Goal: Transaction & Acquisition: Book appointment/travel/reservation

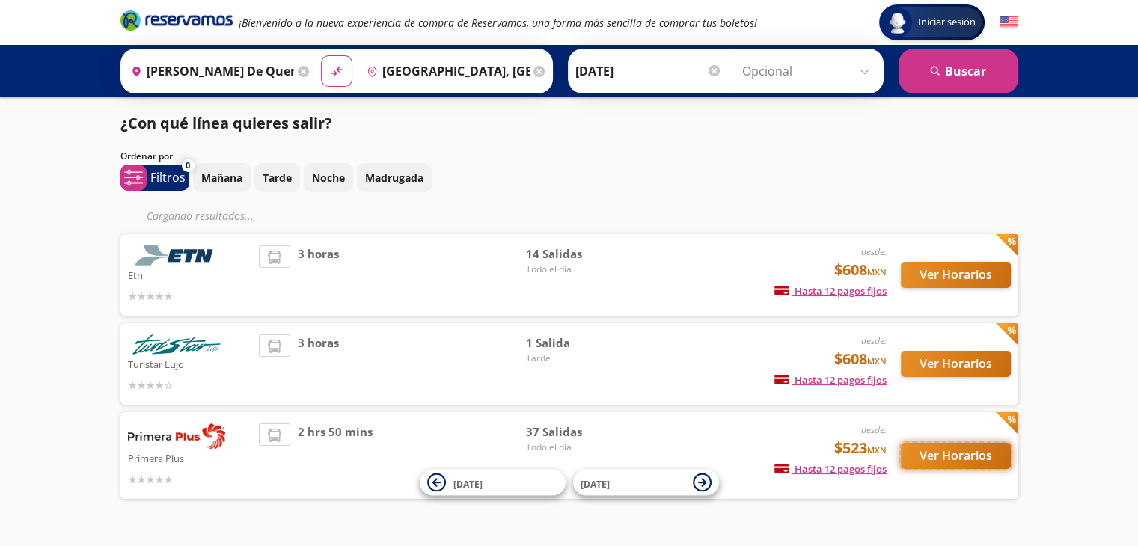
click at [937, 456] on button "Ver Horarios" at bounding box center [956, 456] width 110 height 26
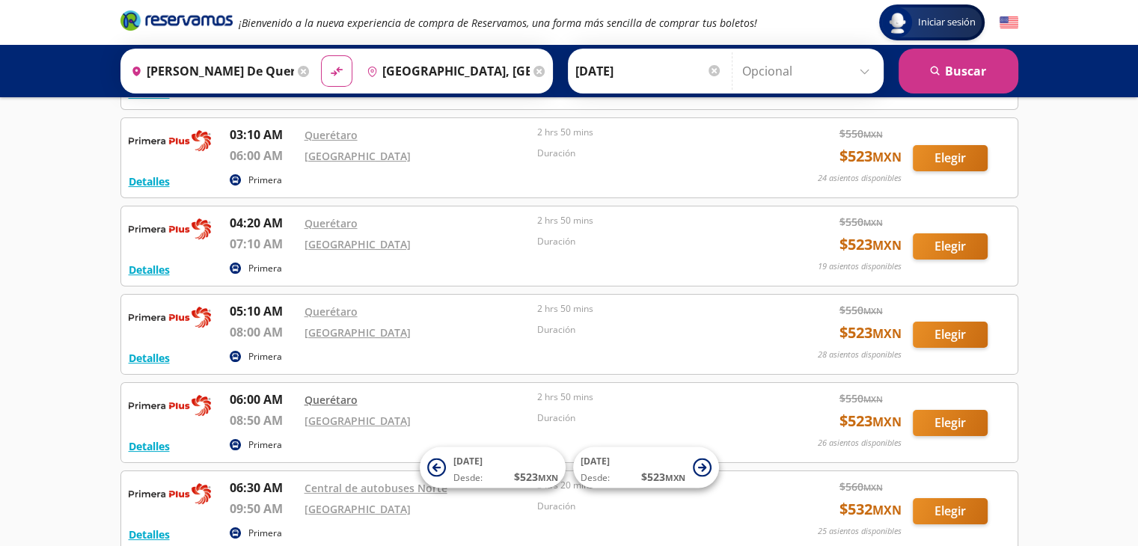
scroll to position [224, 0]
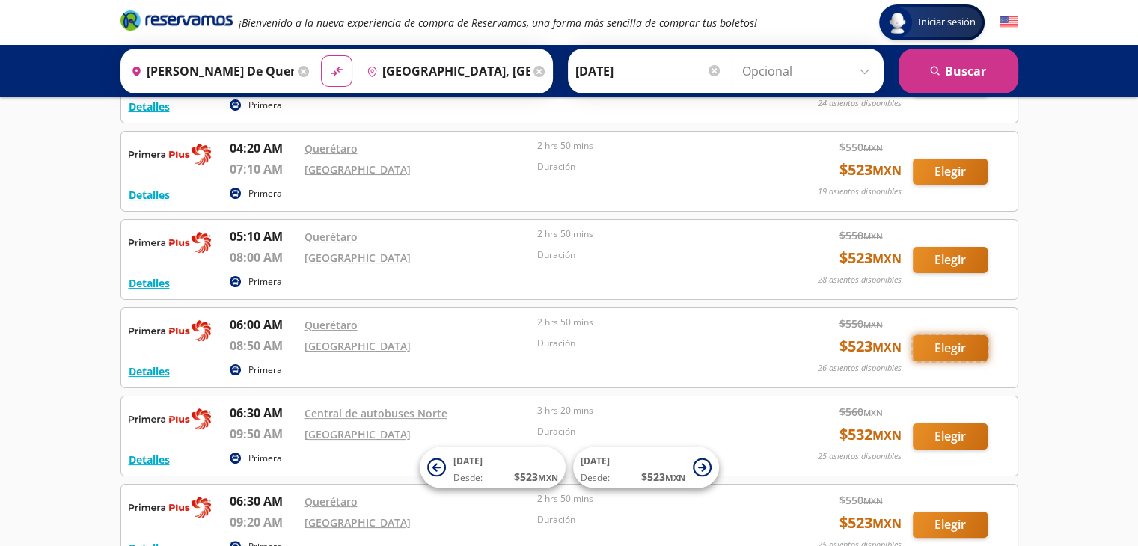
click at [943, 348] on button "Elegir" at bounding box center [950, 348] width 75 height 26
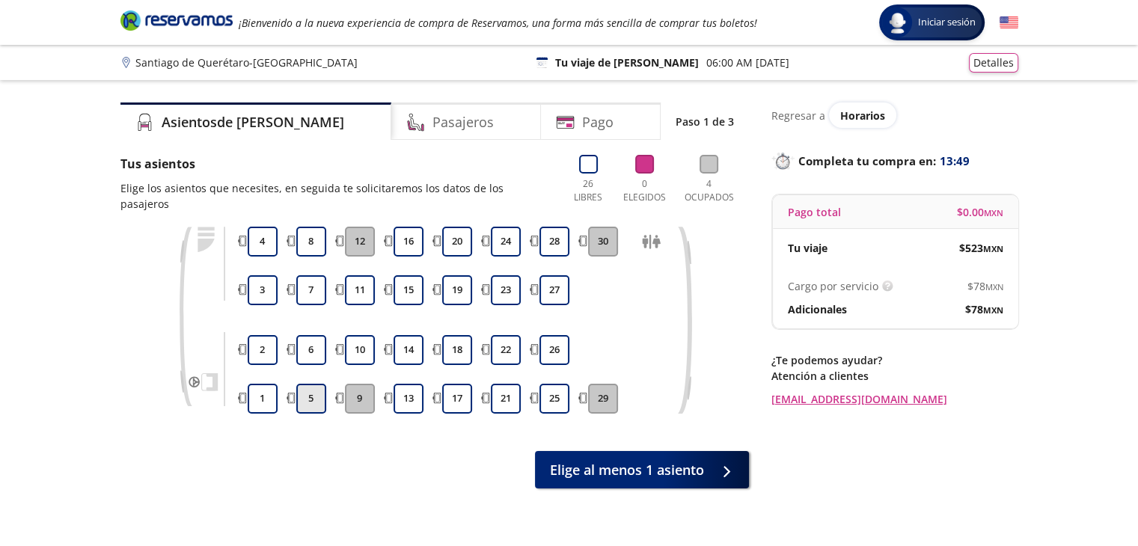
click at [306, 397] on button "5" at bounding box center [311, 399] width 30 height 30
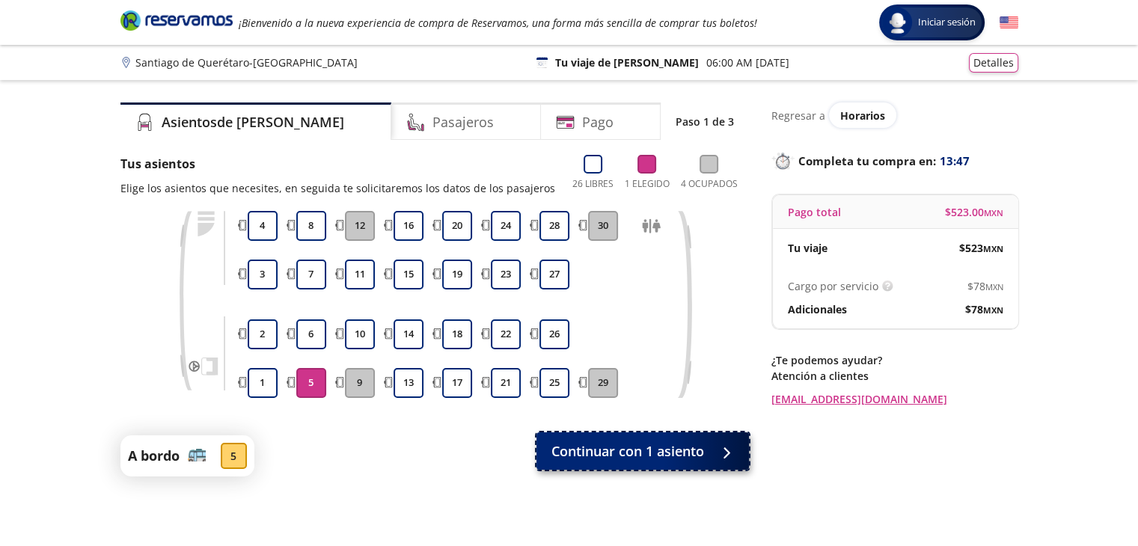
click at [670, 459] on span "Continuar con 1 asiento" at bounding box center [628, 452] width 153 height 20
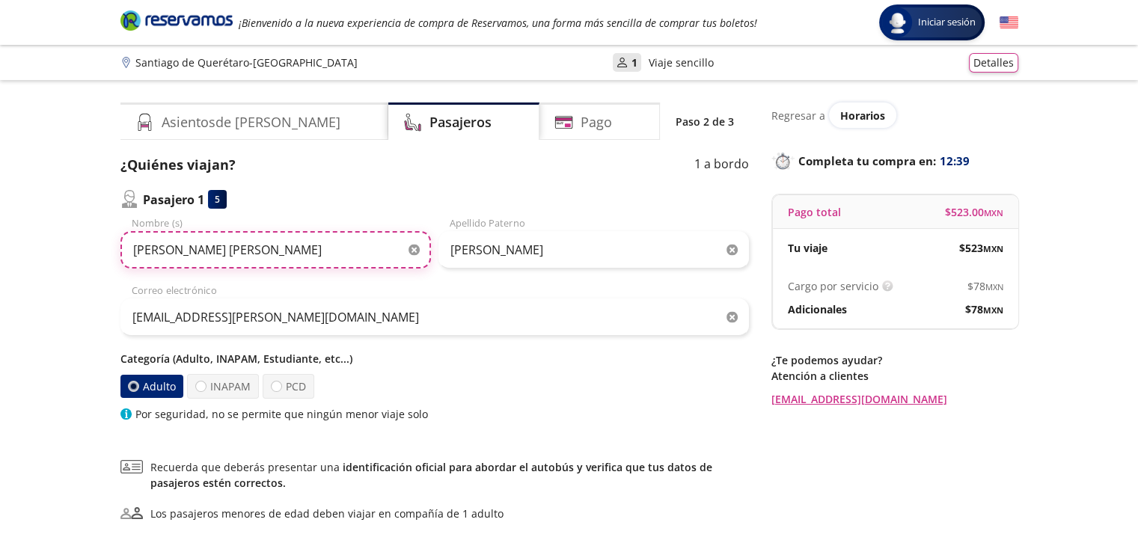
drag, startPoint x: 245, startPoint y: 248, endPoint x: 51, endPoint y: 279, distance: 197.0
click at [51, 279] on div "Group 9 Created with Sketch. Datos para la compra [PERSON_NAME] de Querétaro - …" at bounding box center [569, 347] width 1138 height 694
type input "e"
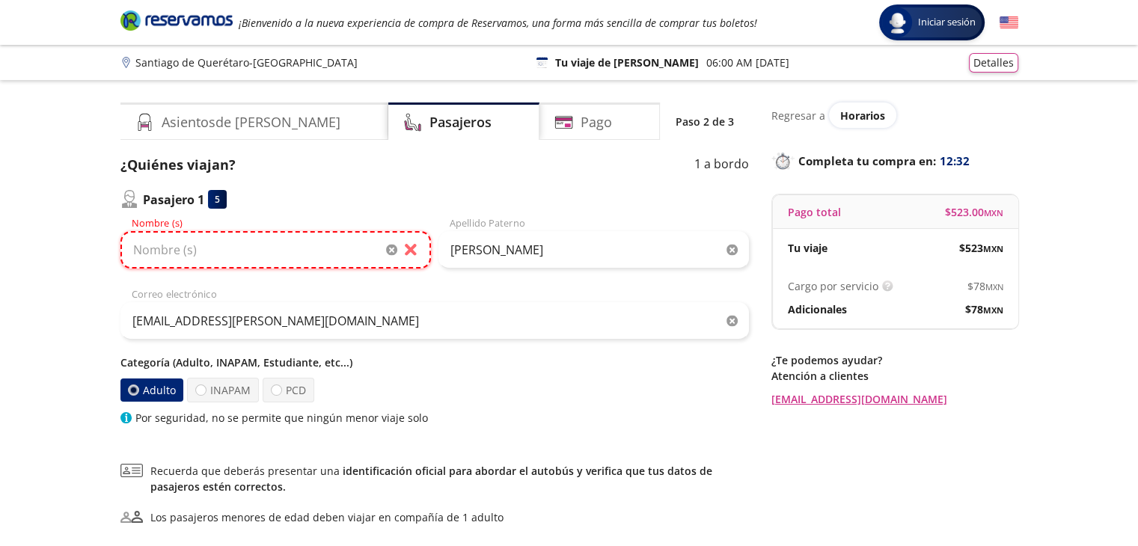
click at [156, 261] on input "Nombre (s)" at bounding box center [275, 249] width 311 height 37
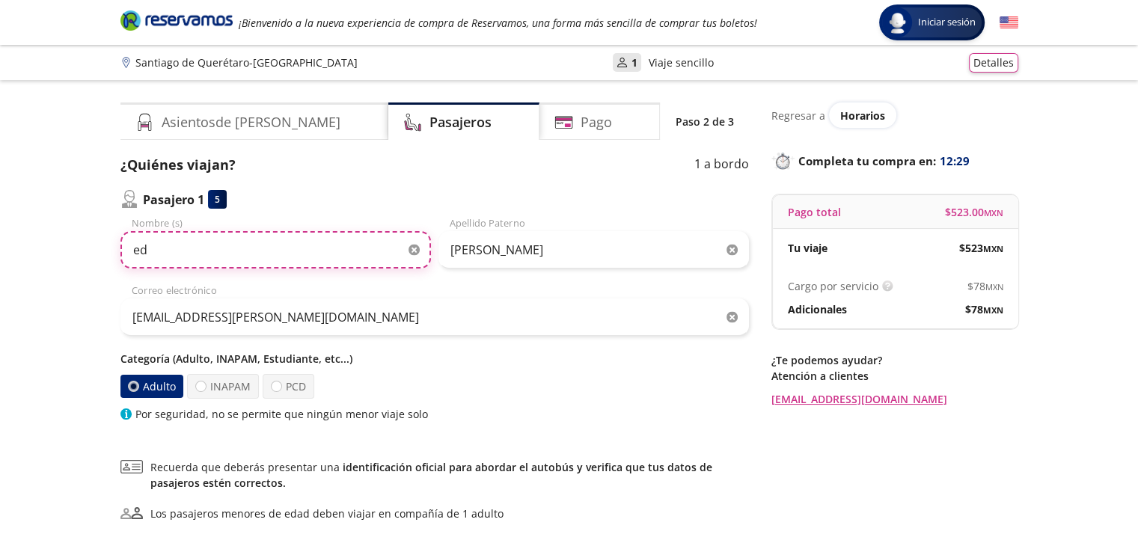
type input "e"
type input "[PERSON_NAME]"
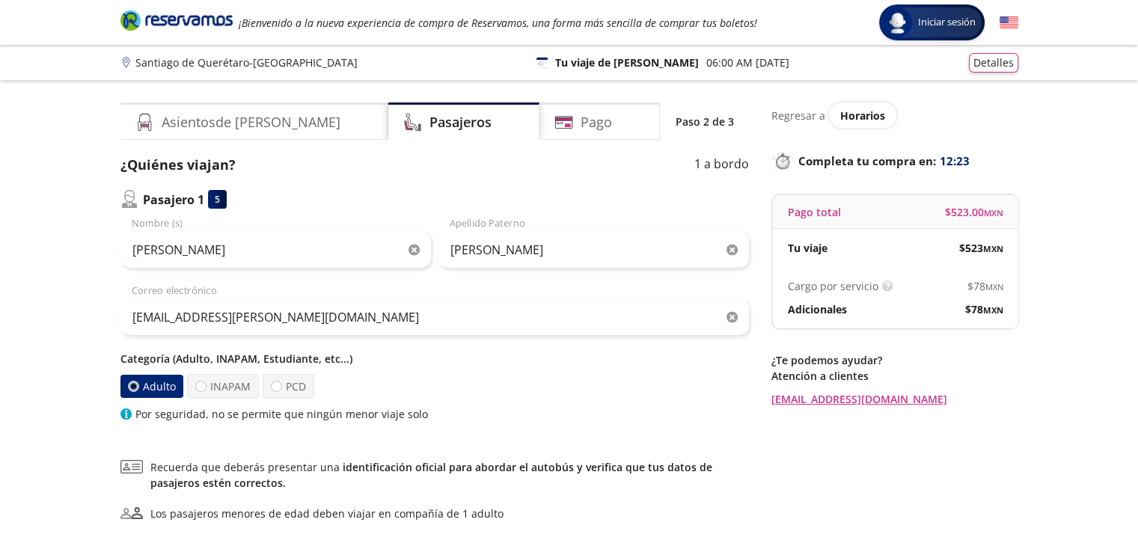
click at [733, 251] on icon "button" at bounding box center [732, 250] width 11 height 11
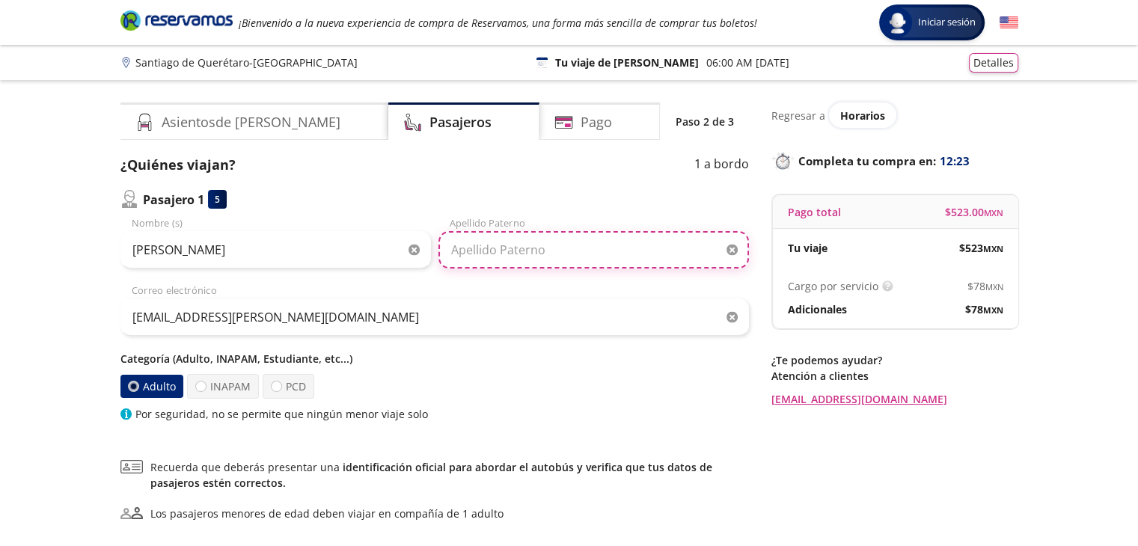
click at [531, 243] on input "Apellido Paterno" at bounding box center [594, 249] width 311 height 37
type input "[PERSON_NAME]"
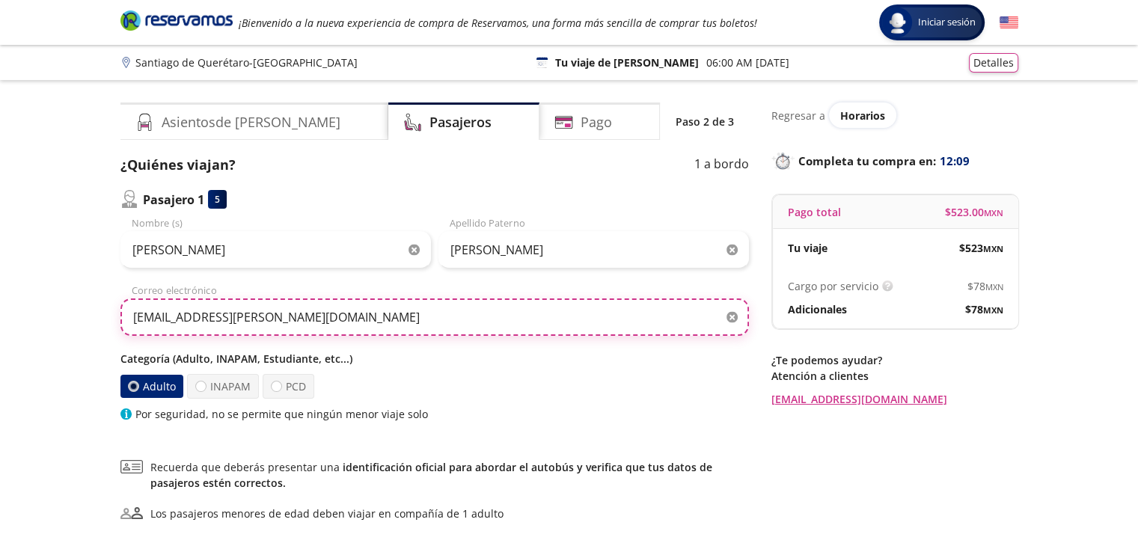
click at [387, 331] on input "[EMAIL_ADDRESS][PERSON_NAME][DOMAIN_NAME]" at bounding box center [434, 317] width 629 height 37
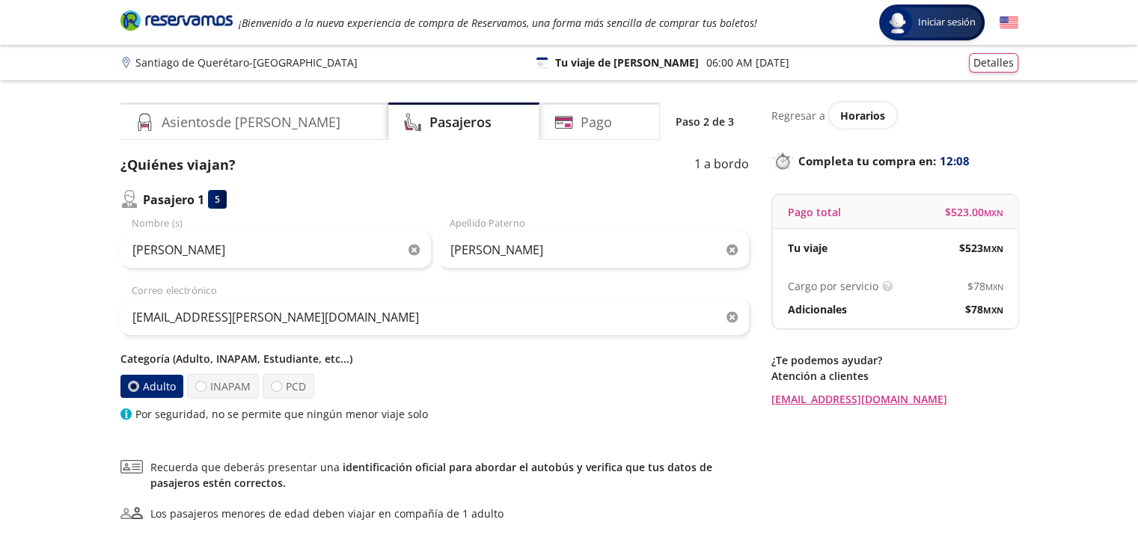
click at [444, 380] on div "Adulto INAPAM PCD" at bounding box center [434, 386] width 629 height 25
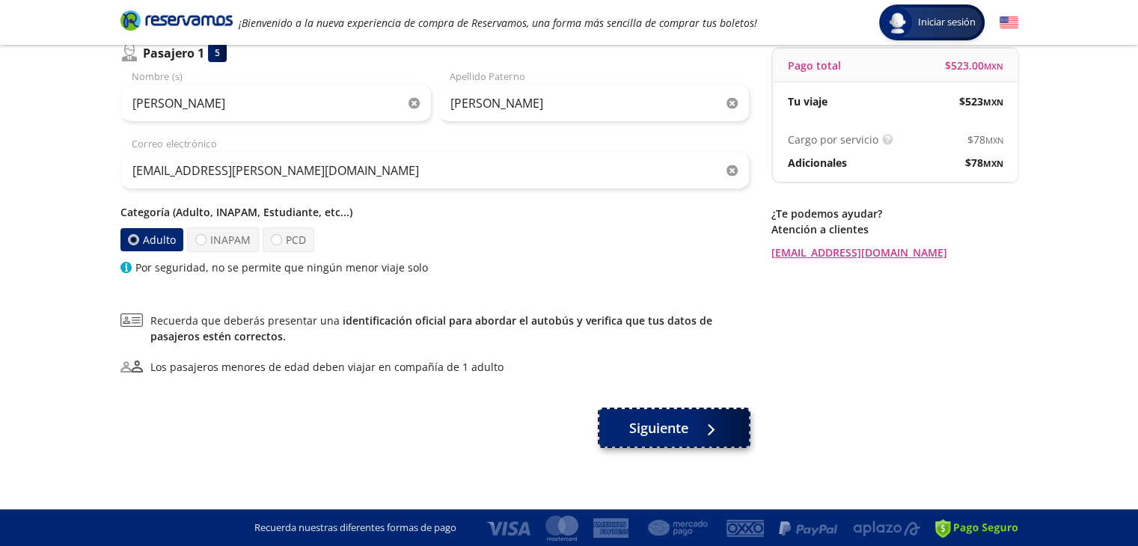
click at [640, 428] on span "Siguiente" at bounding box center [658, 428] width 59 height 20
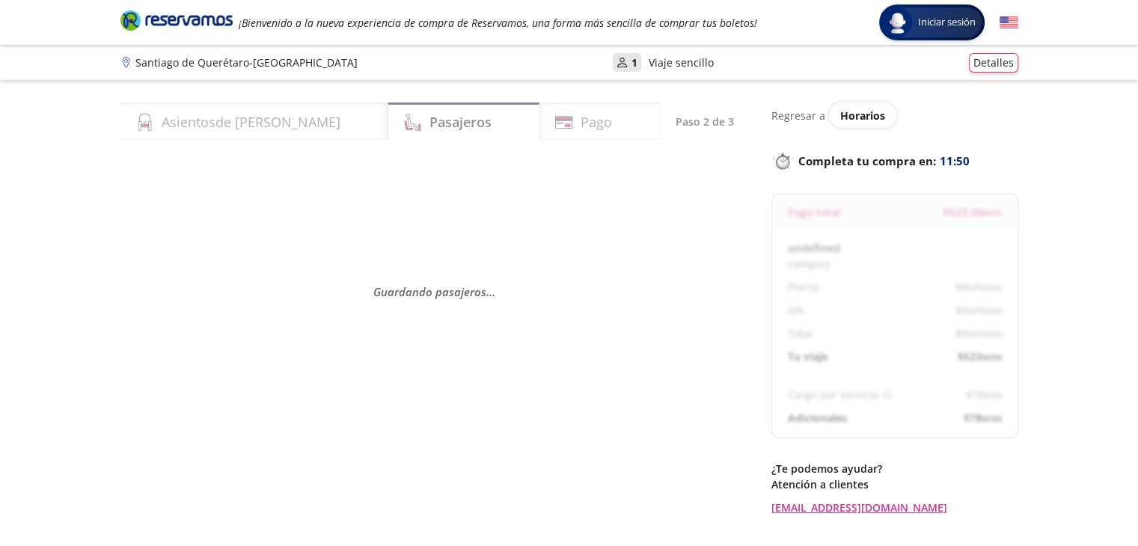
select select "MX"
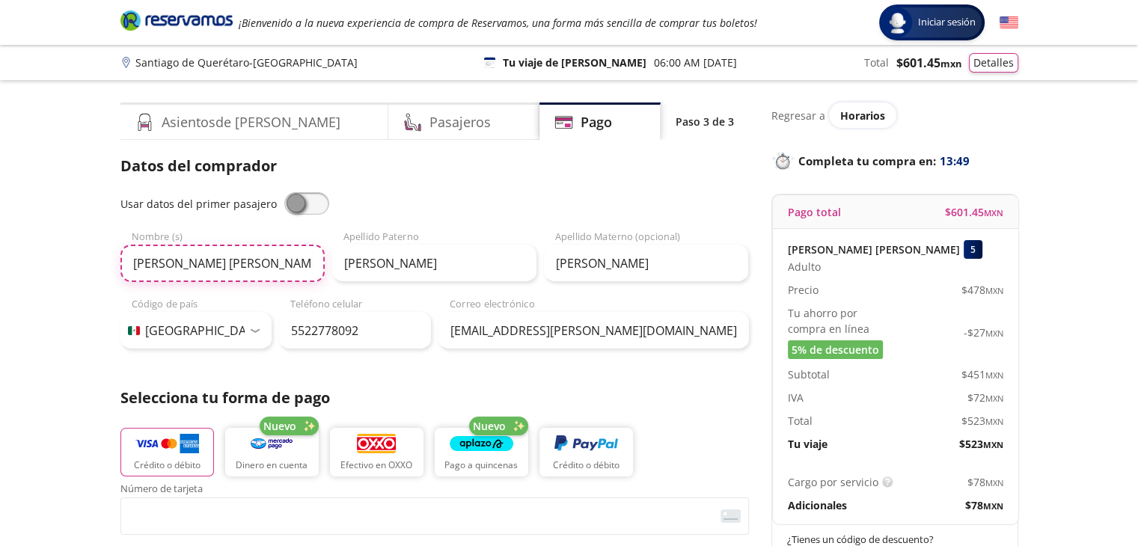
drag, startPoint x: 259, startPoint y: 260, endPoint x: 106, endPoint y: 260, distance: 153.4
type input "[PERSON_NAME]"
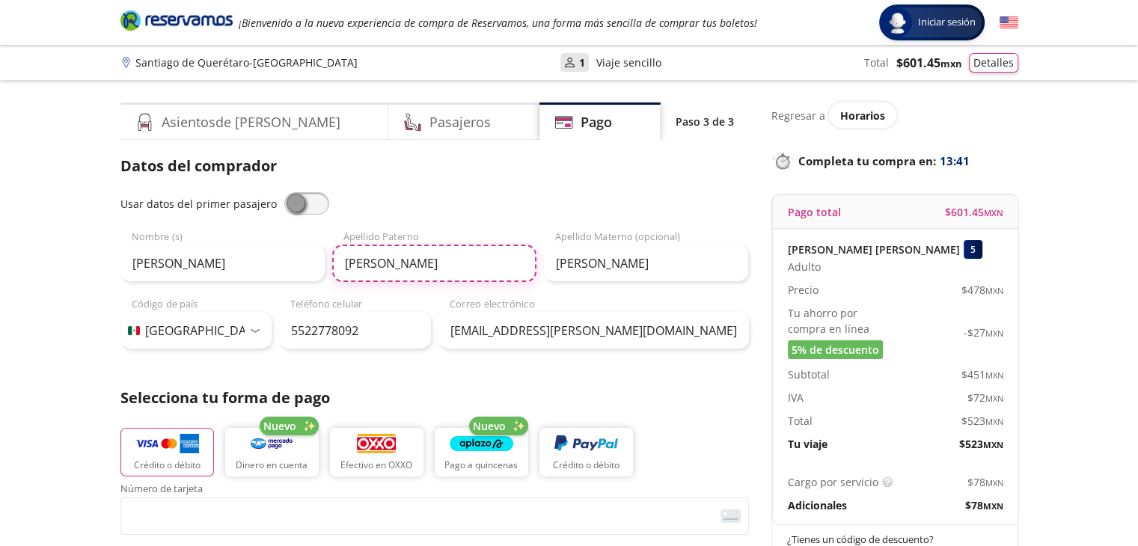
type input "[PERSON_NAME]"
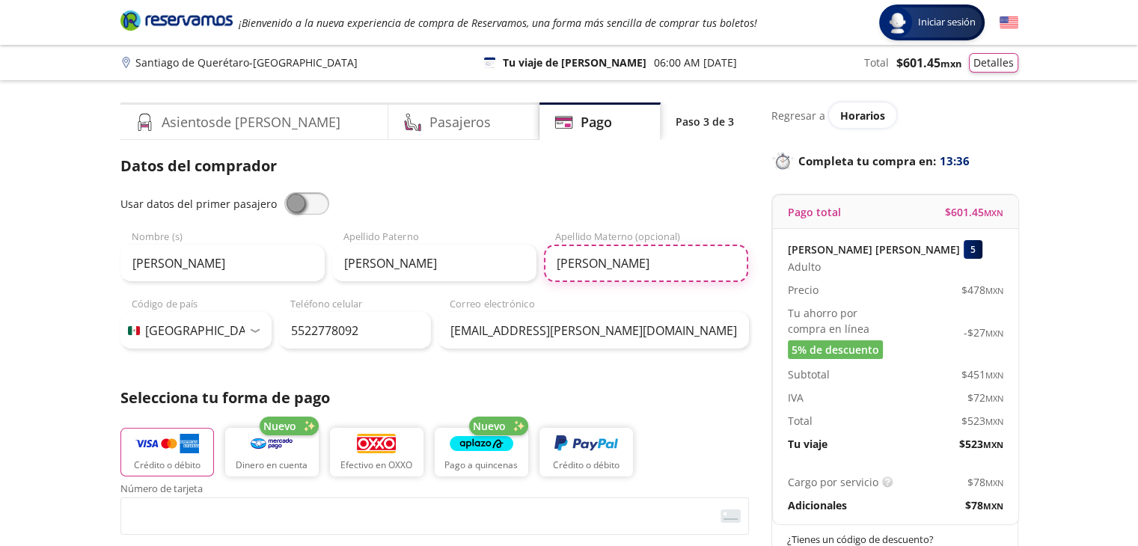
type input "[PERSON_NAME]"
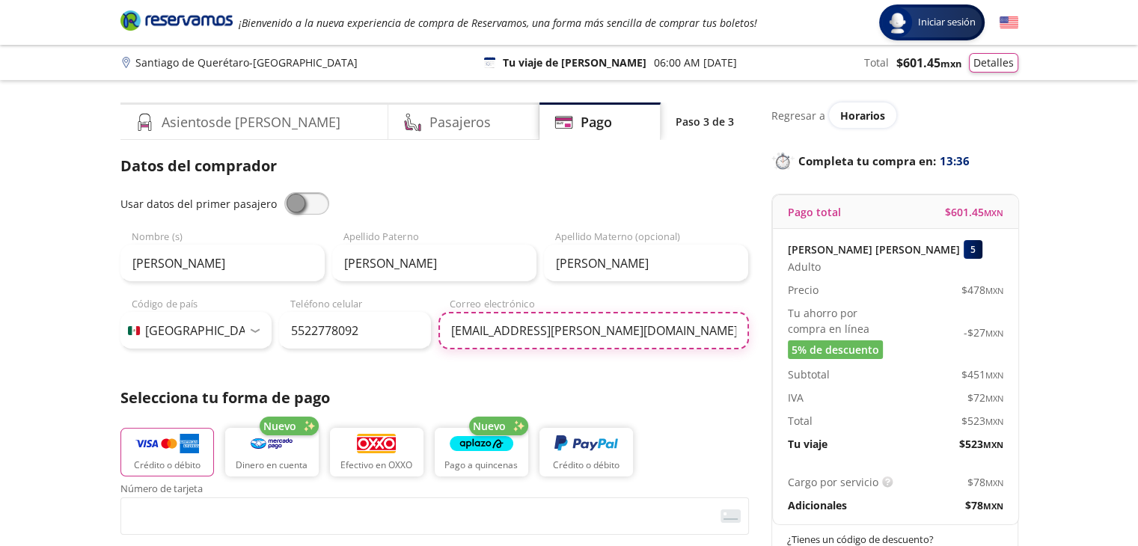
click at [530, 346] on input "[EMAIL_ADDRESS][PERSON_NAME][DOMAIN_NAME]" at bounding box center [594, 330] width 311 height 37
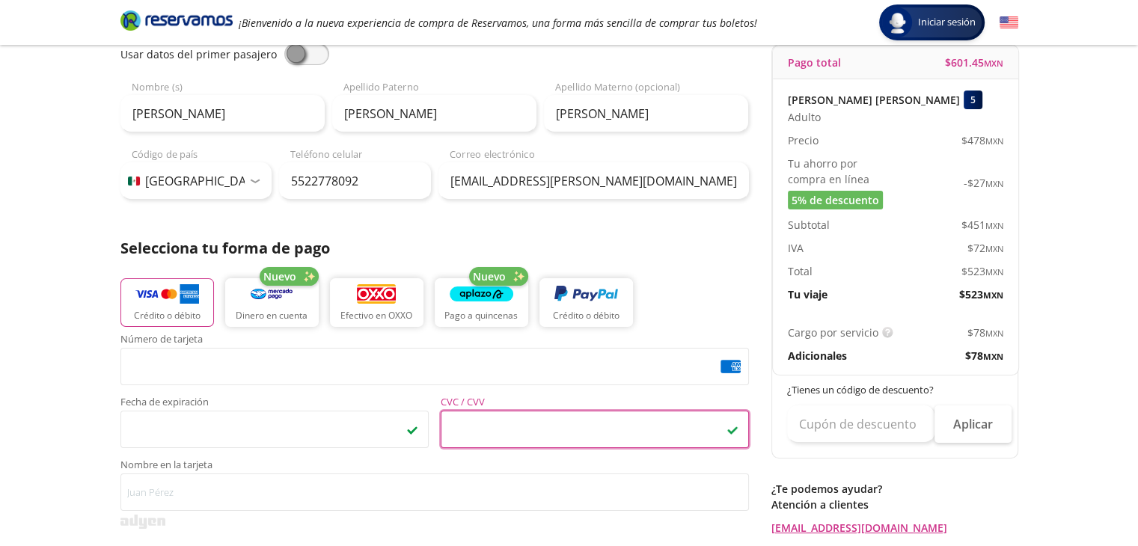
scroll to position [224, 0]
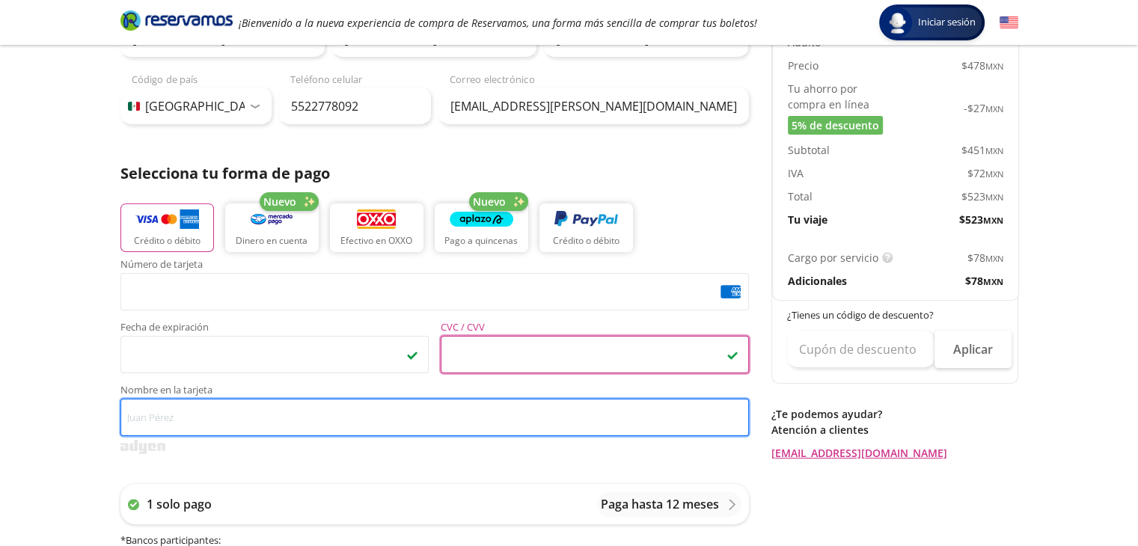
click at [333, 409] on input "Nombre en la tarjeta" at bounding box center [434, 417] width 629 height 37
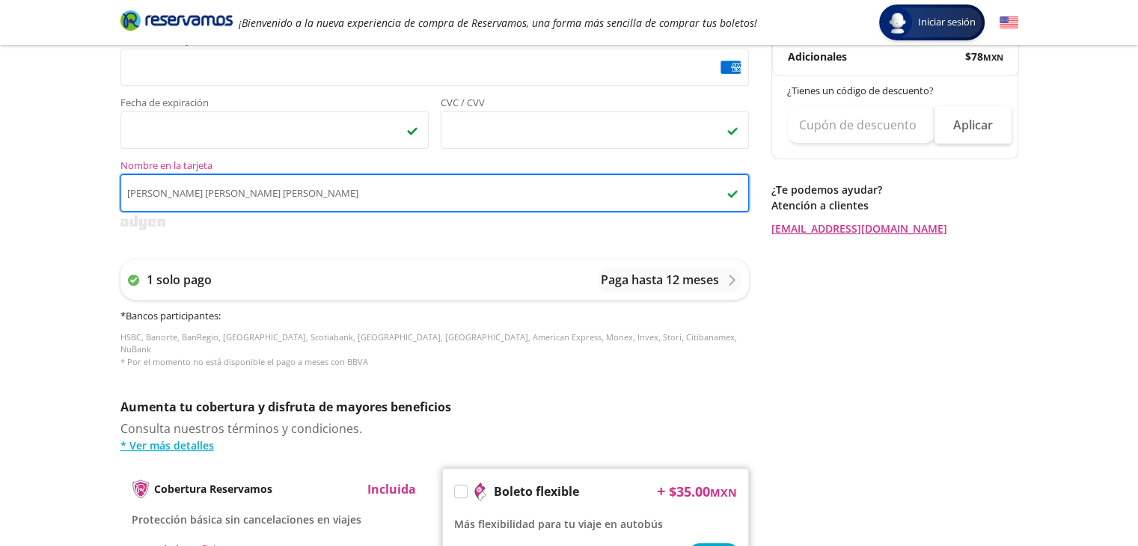
scroll to position [673, 0]
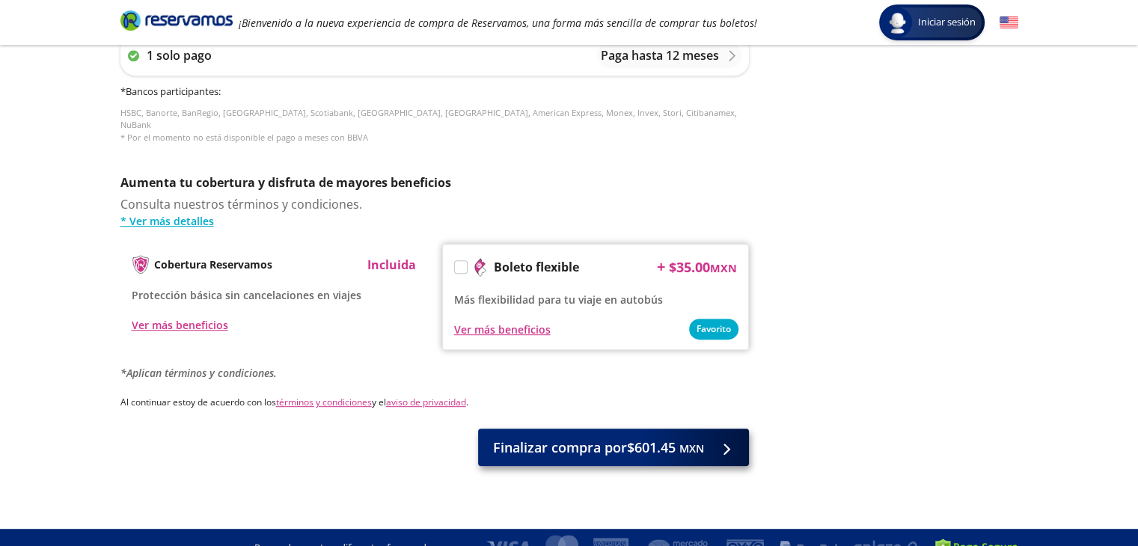
type input "[PERSON_NAME] [PERSON_NAME] [PERSON_NAME]"
click at [573, 438] on span "Finalizar compra por $601.45 MXN" at bounding box center [598, 448] width 211 height 20
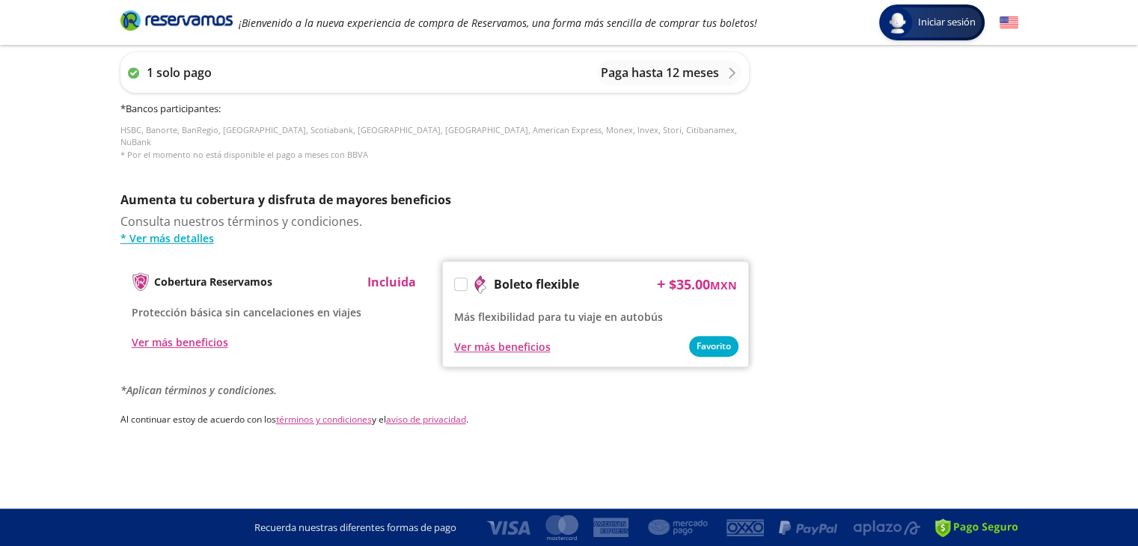
scroll to position [0, 0]
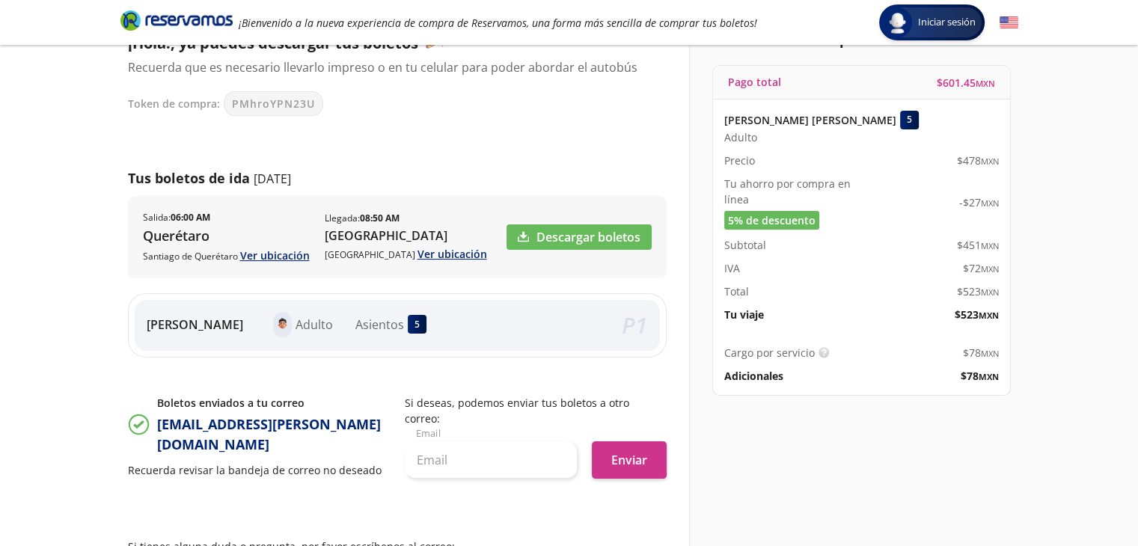
scroll to position [197, 0]
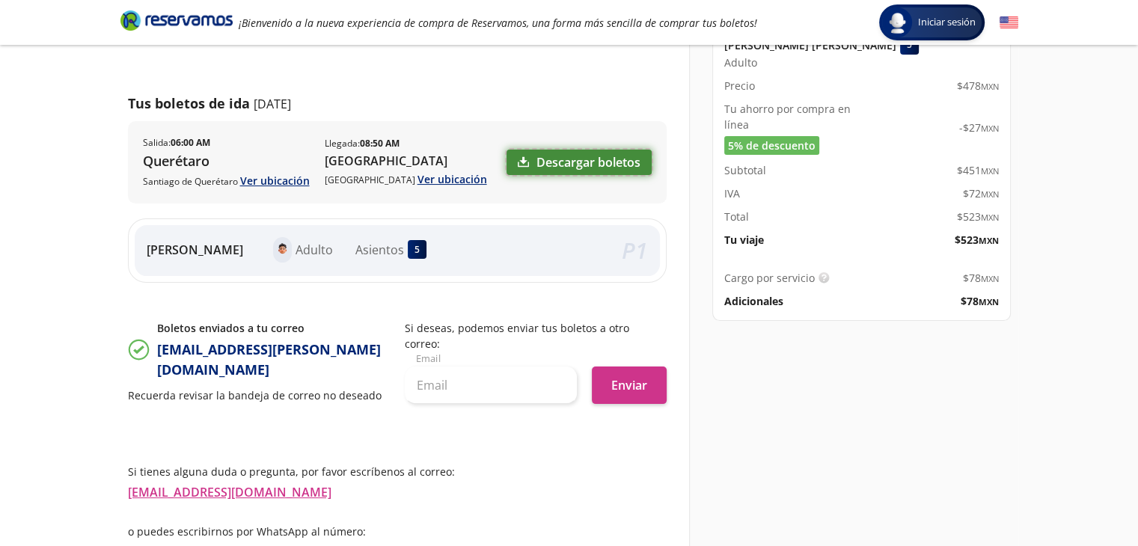
click at [599, 168] on link "Descargar boletos" at bounding box center [579, 162] width 145 height 25
